Goal: Information Seeking & Learning: Learn about a topic

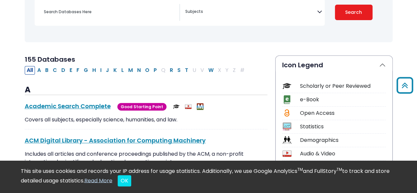
scroll to position [76, 0]
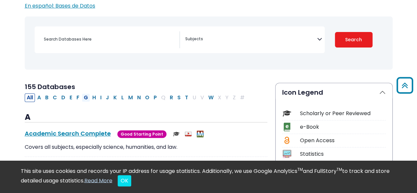
click at [83, 97] on button "G" at bounding box center [86, 97] width 8 height 9
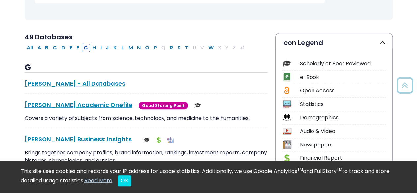
scroll to position [128, 0]
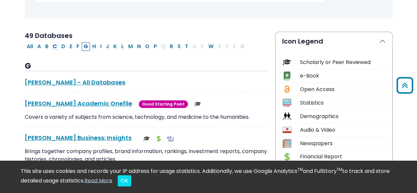
click at [54, 46] on button "C" at bounding box center [55, 46] width 8 height 9
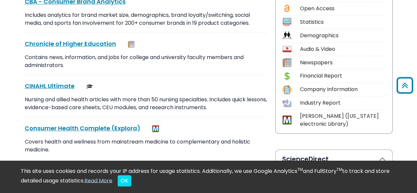
scroll to position [210, 0]
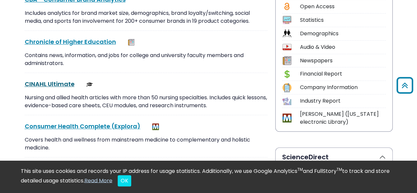
click at [55, 86] on link "CINAHL Ultimate This link opens in a new window" at bounding box center [50, 84] width 50 height 8
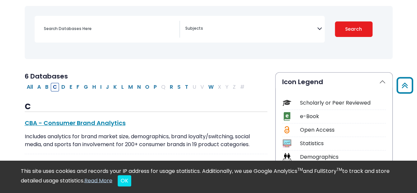
scroll to position [0, 0]
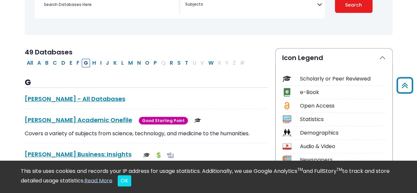
select select "Database Subject Filter"
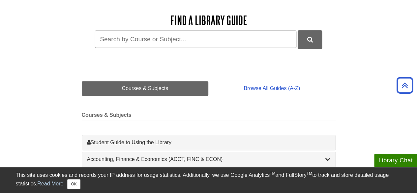
scroll to position [92, 0]
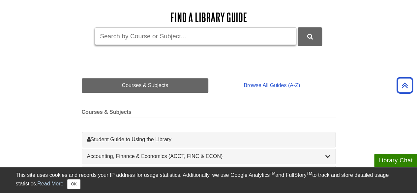
click at [141, 36] on input "Guide Search Terms" at bounding box center [195, 35] width 201 height 17
click at [103, 57] on div "Find a Library Guide Guide Search Terms" at bounding box center [209, 32] width 254 height 57
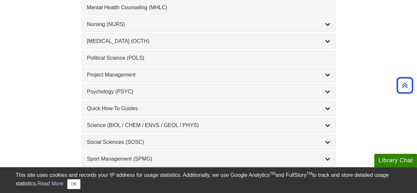
scroll to position [646, 0]
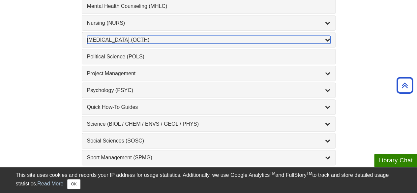
click at [114, 36] on div "Occupational Therapy (OCTH) , 2 guides" at bounding box center [208, 40] width 243 height 8
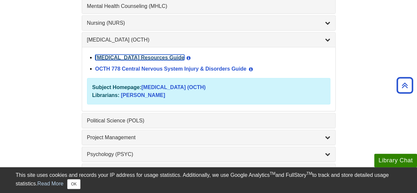
click at [135, 55] on link "[MEDICAL_DATA] Resources Guide" at bounding box center [139, 58] width 89 height 6
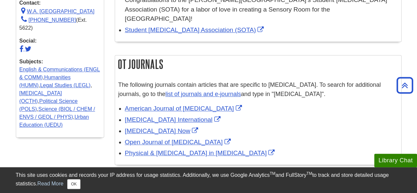
scroll to position [283, 0]
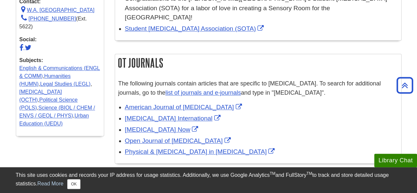
drag, startPoint x: 262, startPoint y: 103, endPoint x: 402, endPoint y: 41, distance: 153.6
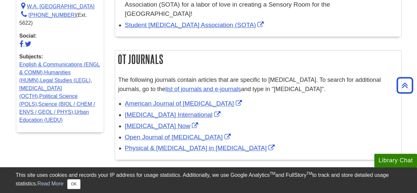
scroll to position [286, 0]
